Goal: Task Accomplishment & Management: Manage account settings

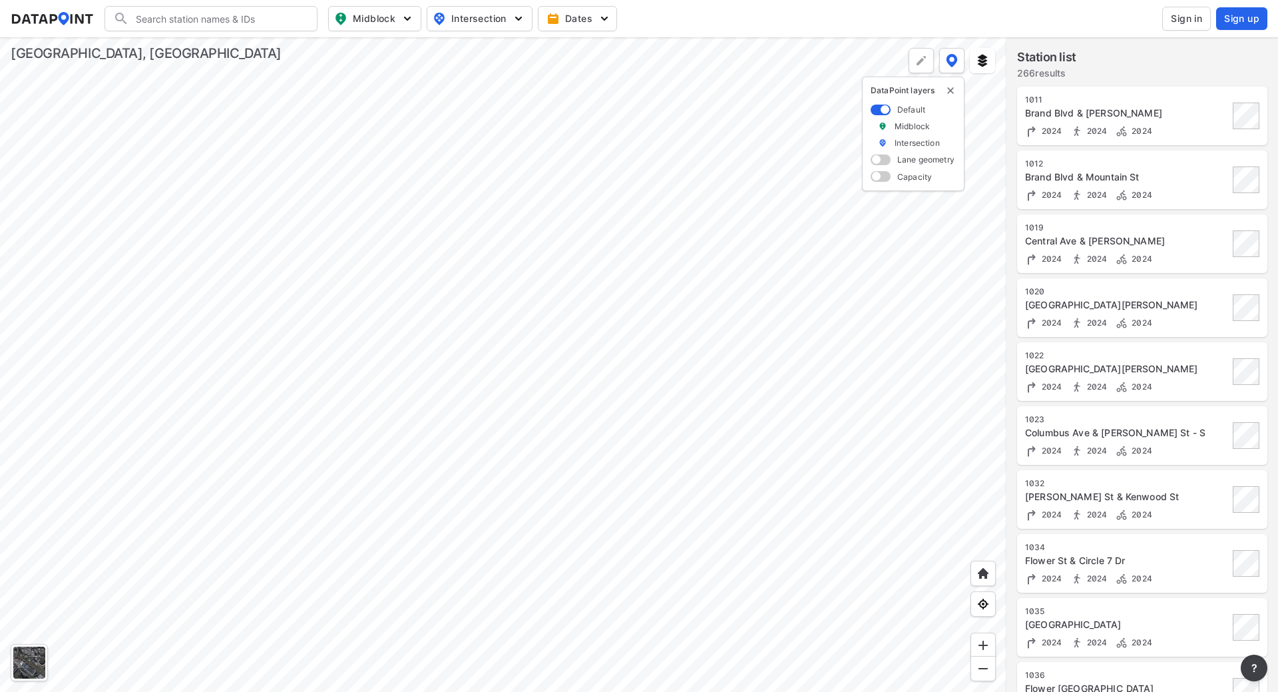
click at [501, 328] on div at bounding box center [503, 364] width 1007 height 655
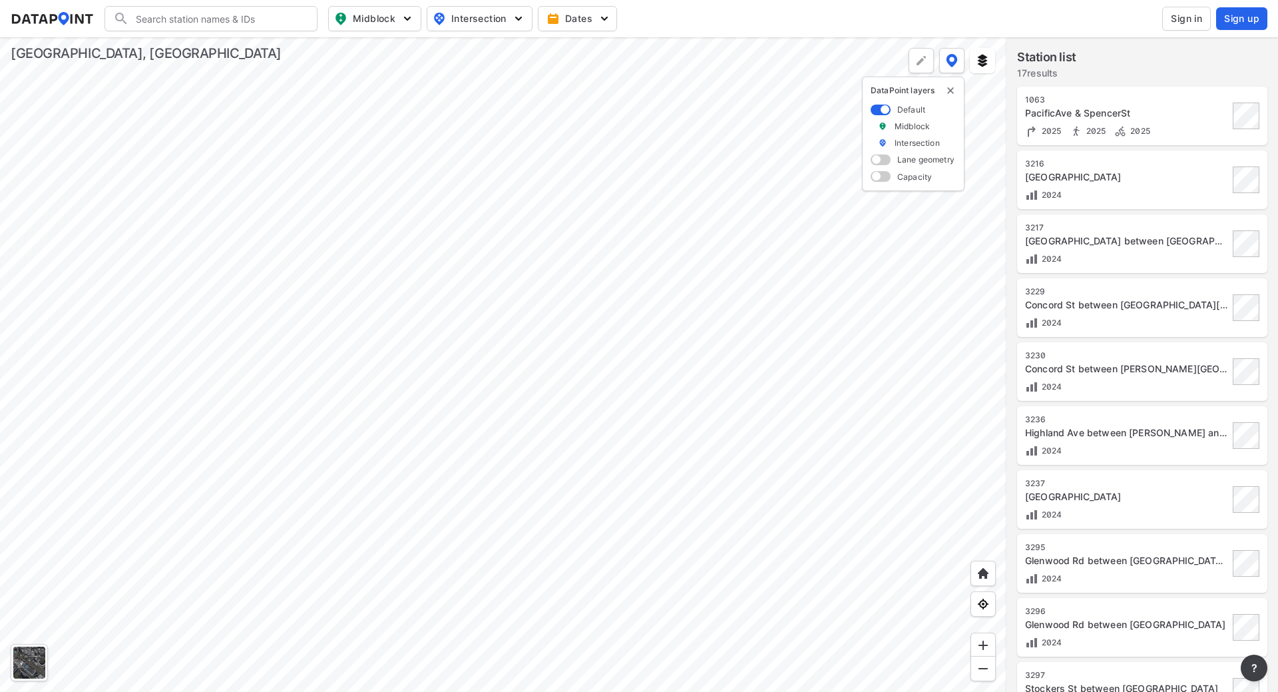
click at [425, 370] on div at bounding box center [503, 364] width 1007 height 655
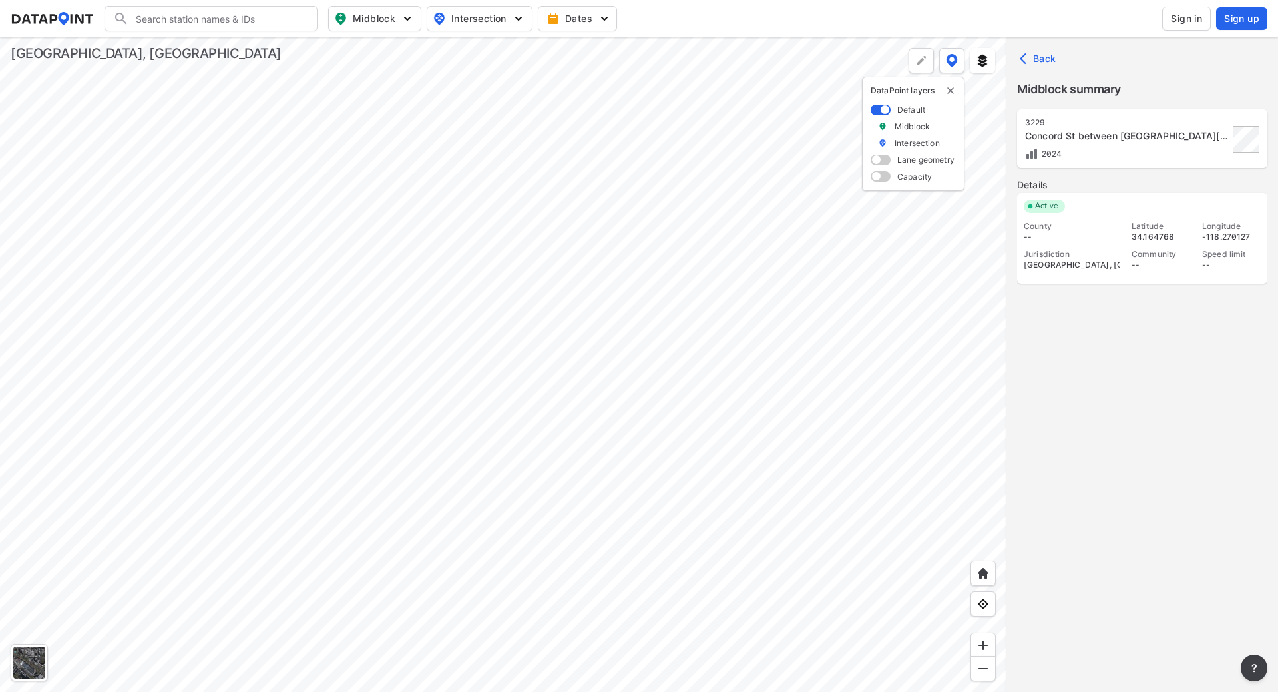
click at [427, 370] on div at bounding box center [503, 364] width 1007 height 655
click at [429, 369] on div at bounding box center [503, 364] width 1007 height 655
click at [432, 369] on div at bounding box center [503, 364] width 1007 height 655
click at [885, 163] on span at bounding box center [881, 159] width 20 height 11
click at [880, 161] on input "checkbox" at bounding box center [875, 161] width 9 height 0
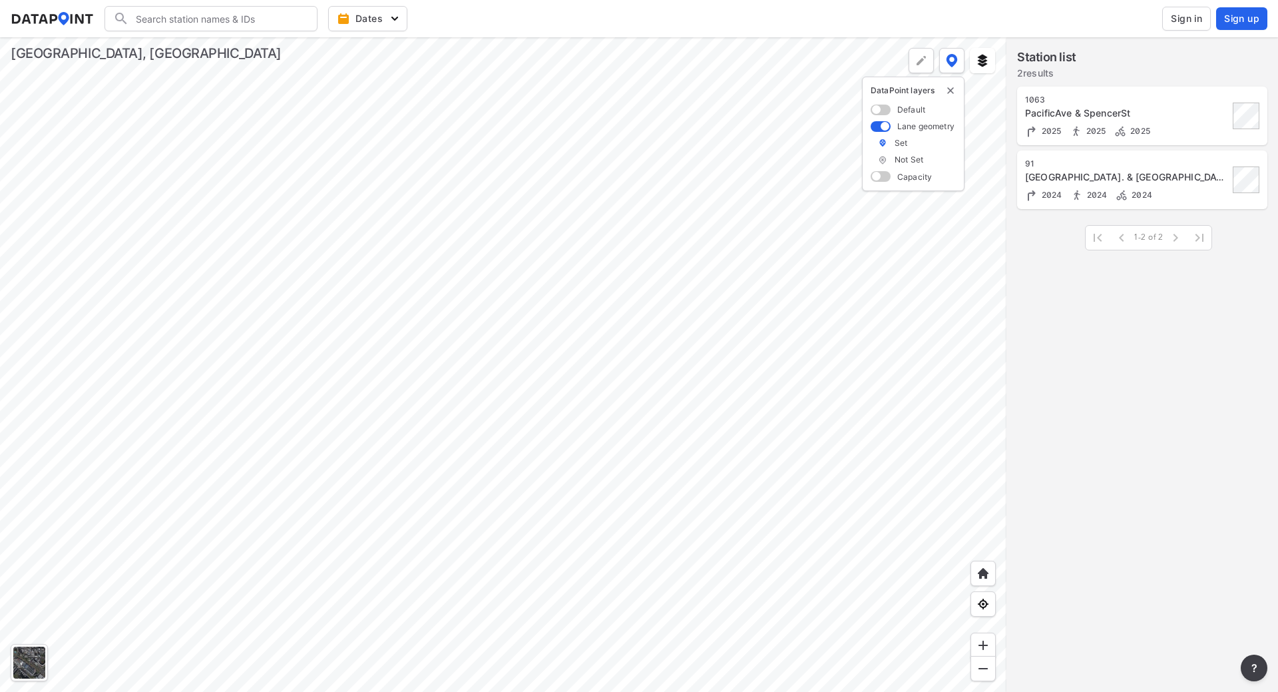
click at [882, 178] on span at bounding box center [881, 176] width 20 height 11
click at [880, 178] on input "checkbox" at bounding box center [875, 178] width 9 height 0
click at [919, 240] on label "Near capacity" at bounding box center [922, 243] width 54 height 11
click at [918, 243] on label "Near capacity" at bounding box center [922, 243] width 54 height 11
click at [915, 226] on label "Under capacity" at bounding box center [924, 226] width 59 height 11
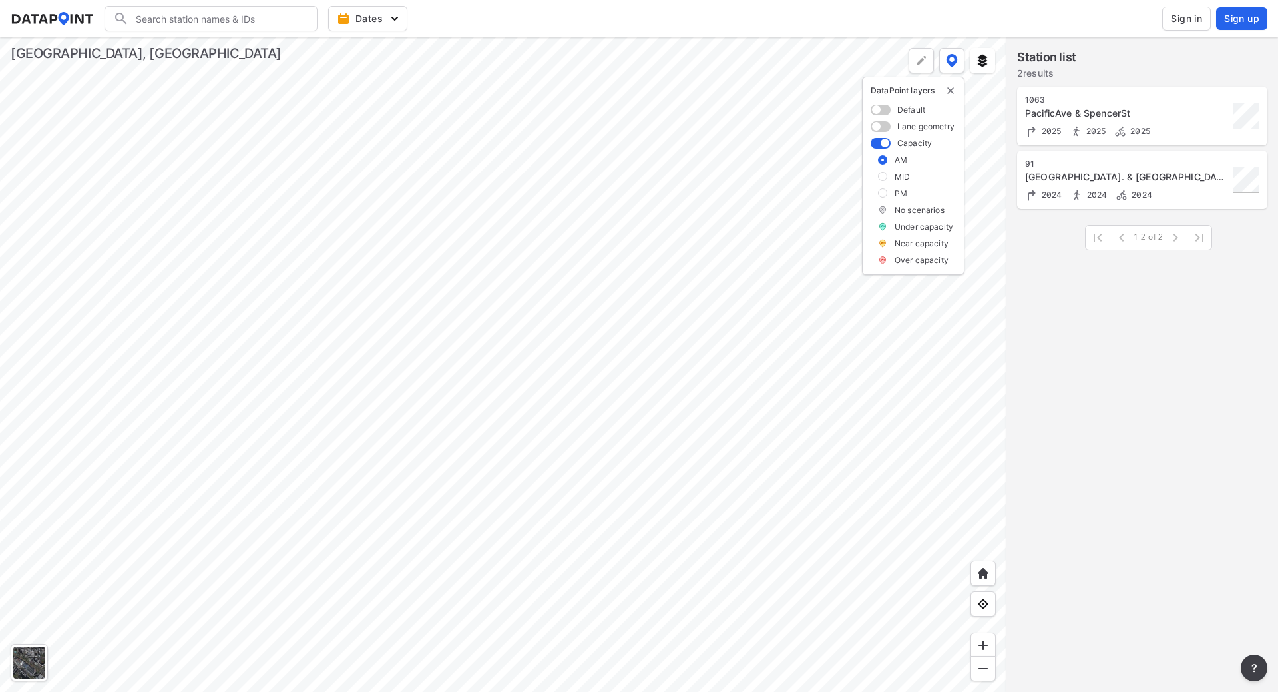
click at [894, 115] on div "Default" at bounding box center [913, 109] width 85 height 11
click at [884, 111] on span at bounding box center [881, 110] width 20 height 11
click at [880, 111] on input "checkbox" at bounding box center [875, 111] width 9 height 0
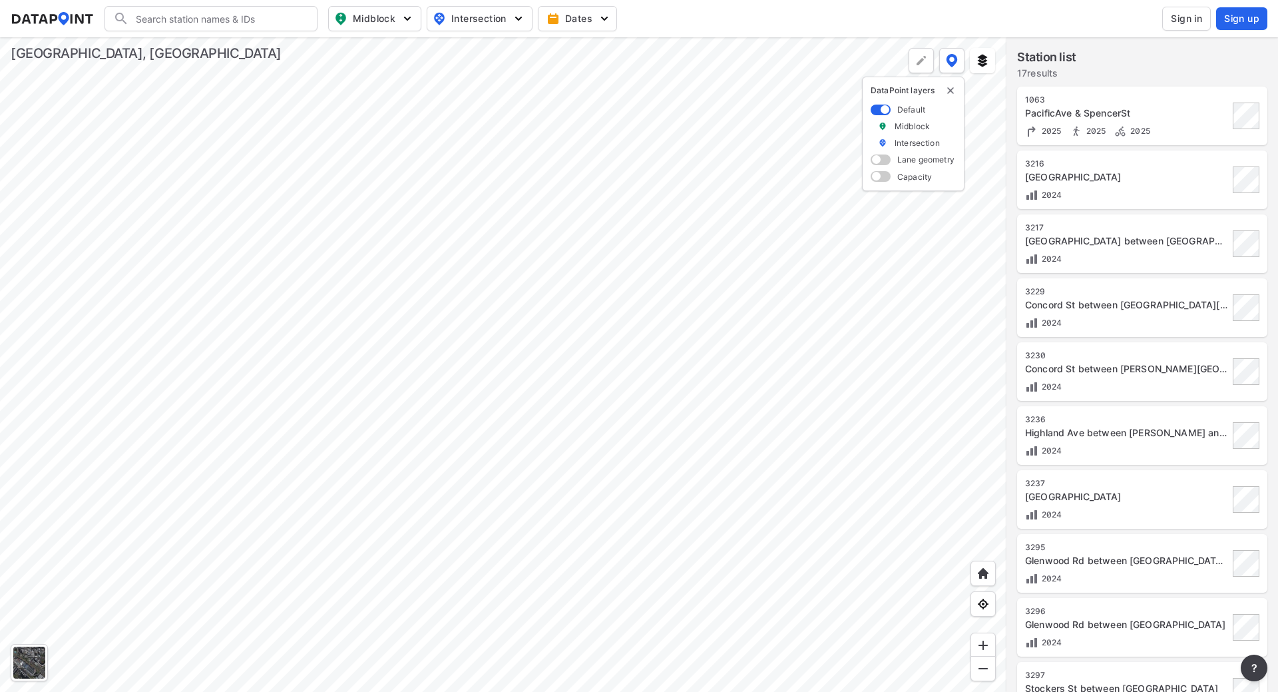
click at [427, 372] on div at bounding box center [503, 364] width 1007 height 655
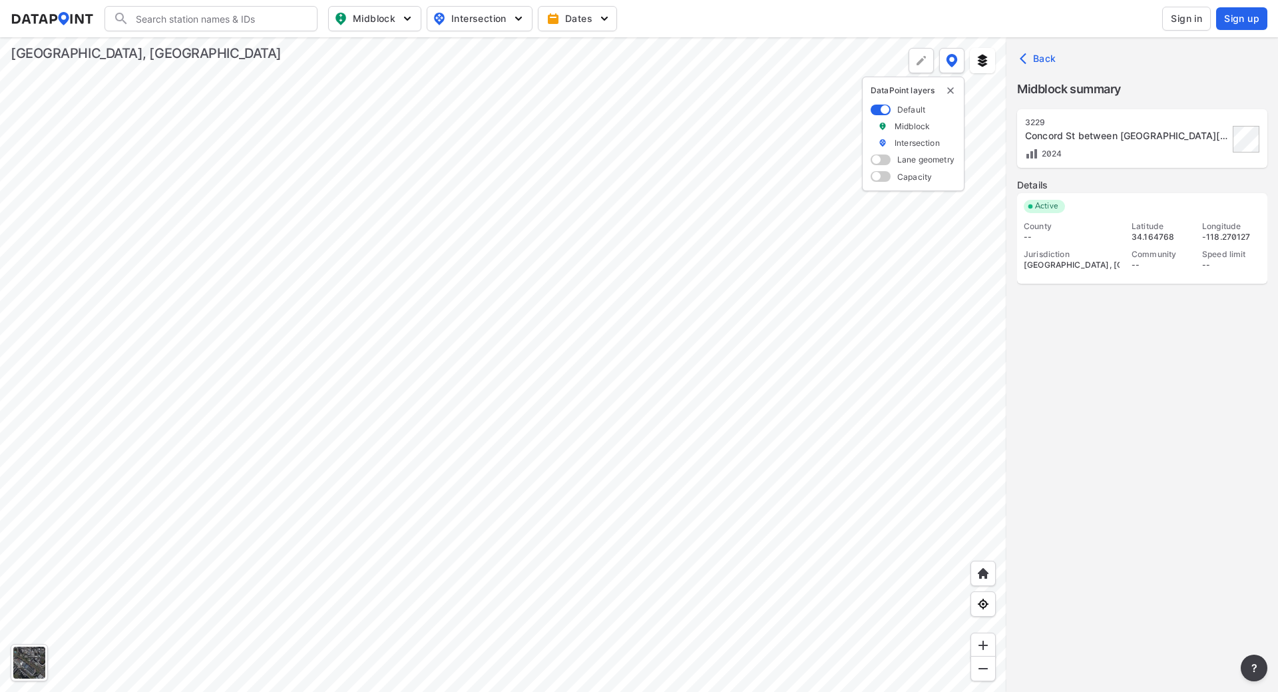
click at [798, 380] on div at bounding box center [503, 364] width 1007 height 655
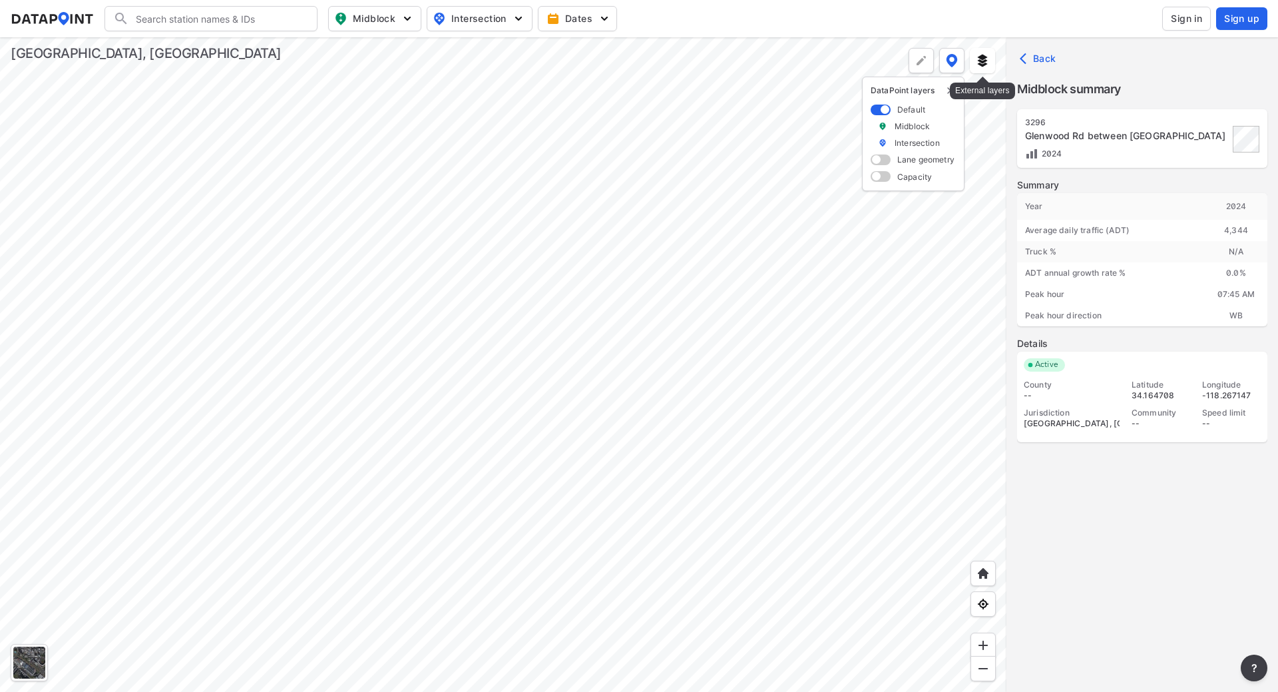
click at [983, 59] on img at bounding box center [982, 60] width 13 height 13
click at [824, 260] on div at bounding box center [503, 364] width 1007 height 655
click at [980, 91] on img "delete" at bounding box center [981, 90] width 11 height 11
